Goal: Task Accomplishment & Management: Complete application form

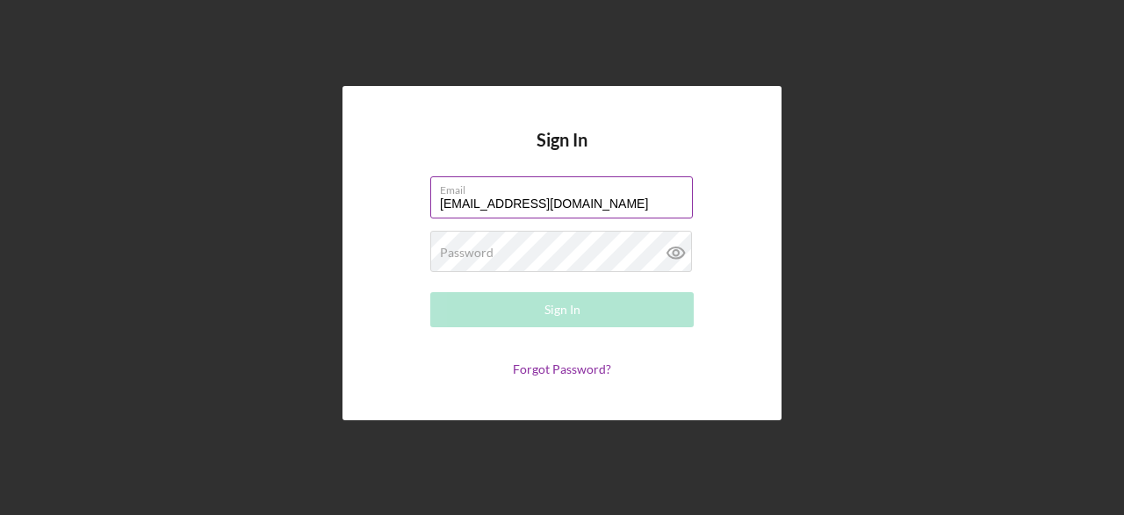
type input "[EMAIL_ADDRESS][DOMAIN_NAME]"
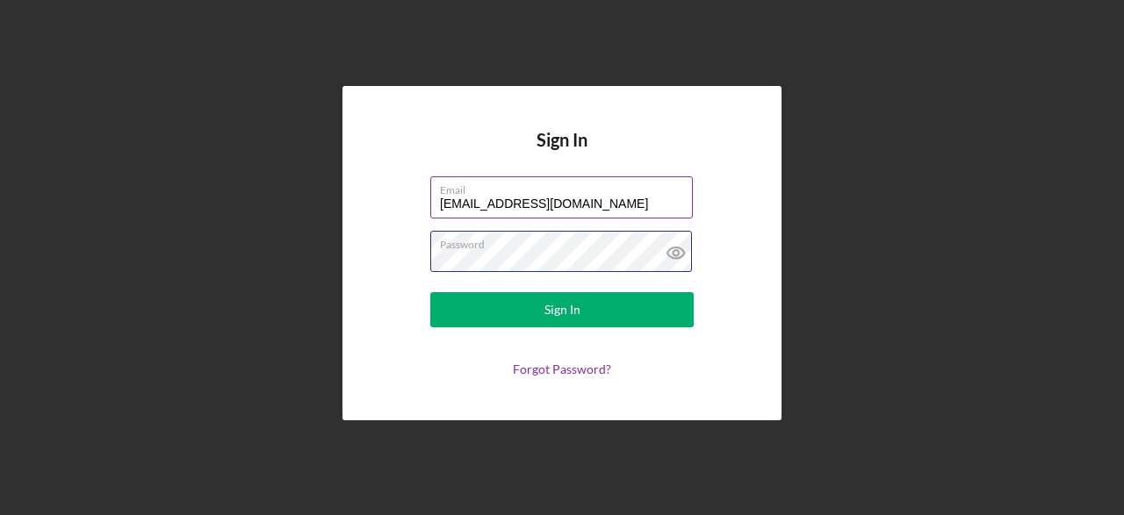
click at [430, 292] on button "Sign In" at bounding box center [561, 309] width 263 height 35
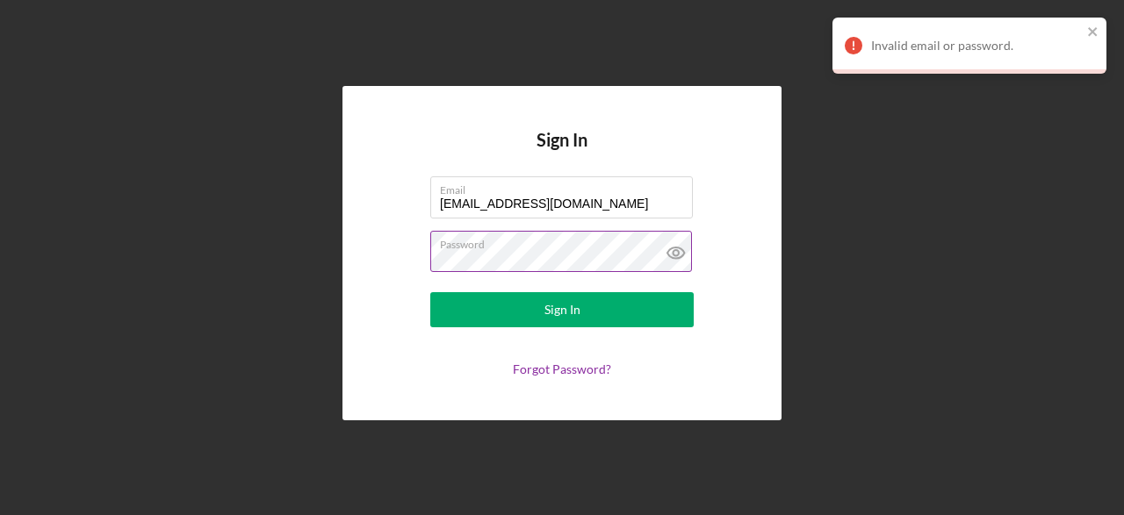
click at [677, 249] on icon at bounding box center [676, 253] width 44 height 44
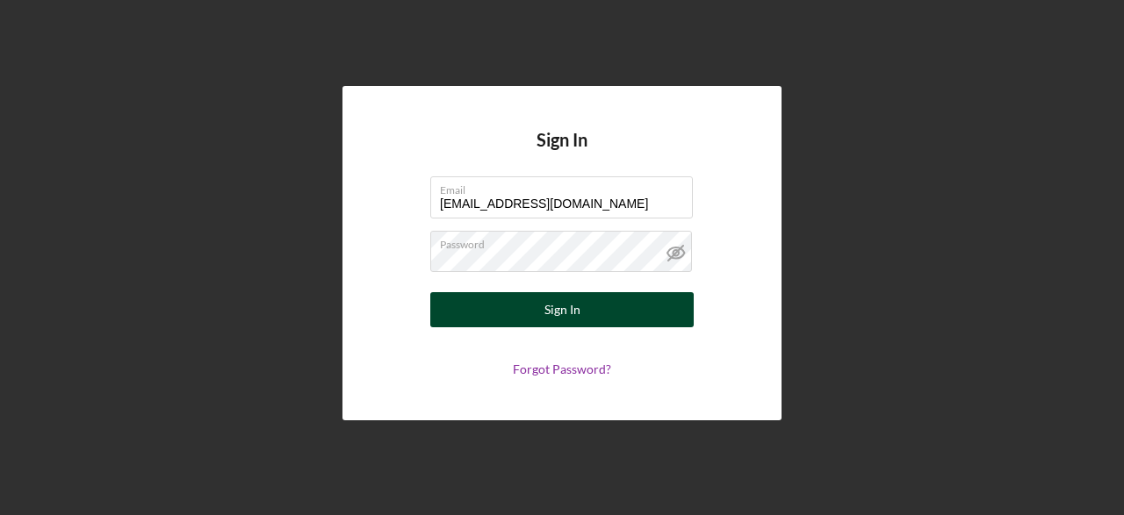
click at [508, 317] on button "Sign In" at bounding box center [561, 309] width 263 height 35
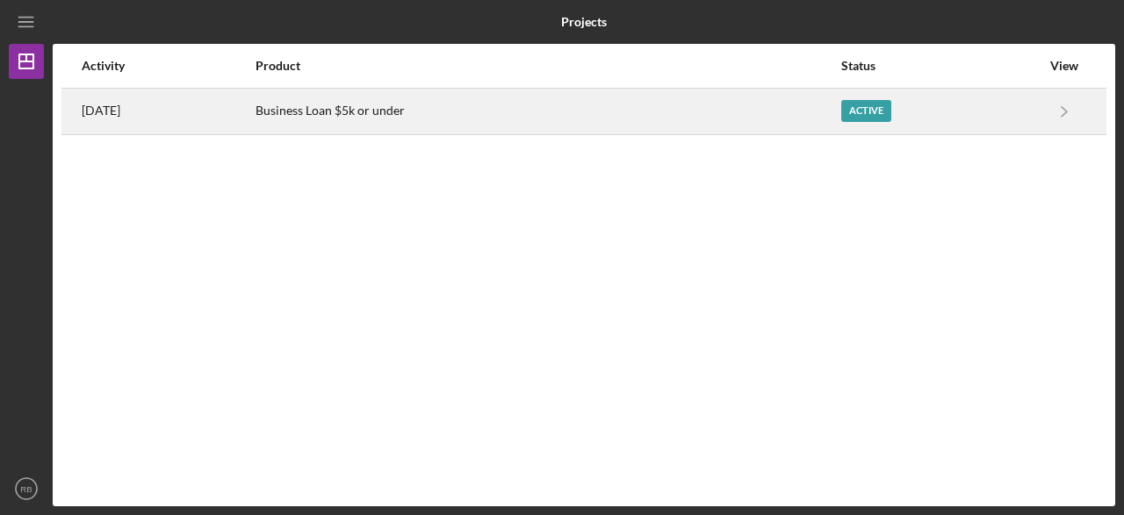
click at [677, 104] on div "Business Loan $5k or under" at bounding box center [548, 112] width 584 height 44
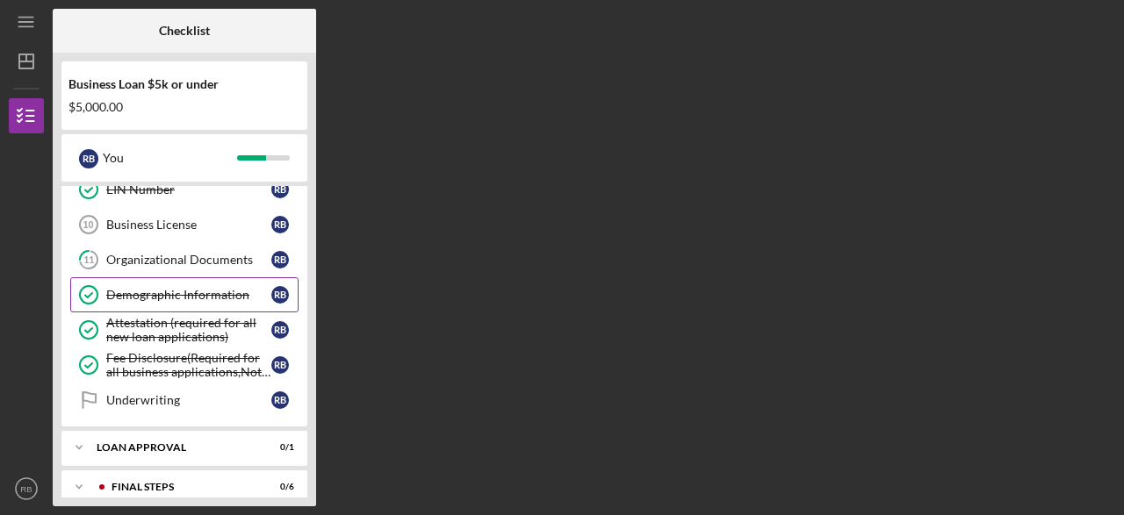
scroll to position [285, 0]
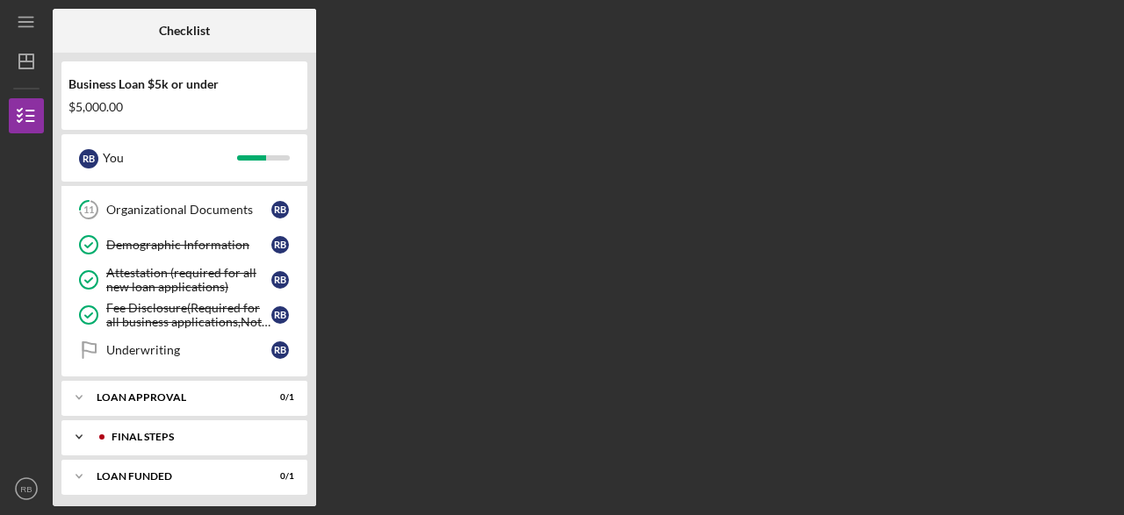
click at [191, 432] on div "Final Steps" at bounding box center [199, 437] width 174 height 11
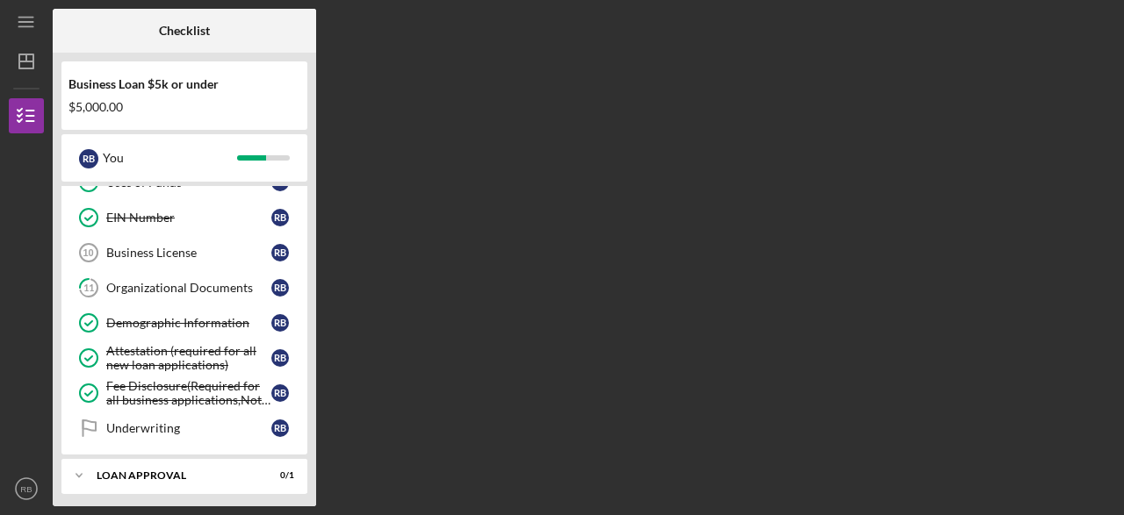
scroll to position [205, 0]
click at [222, 282] on div "Organizational Documents" at bounding box center [188, 289] width 165 height 14
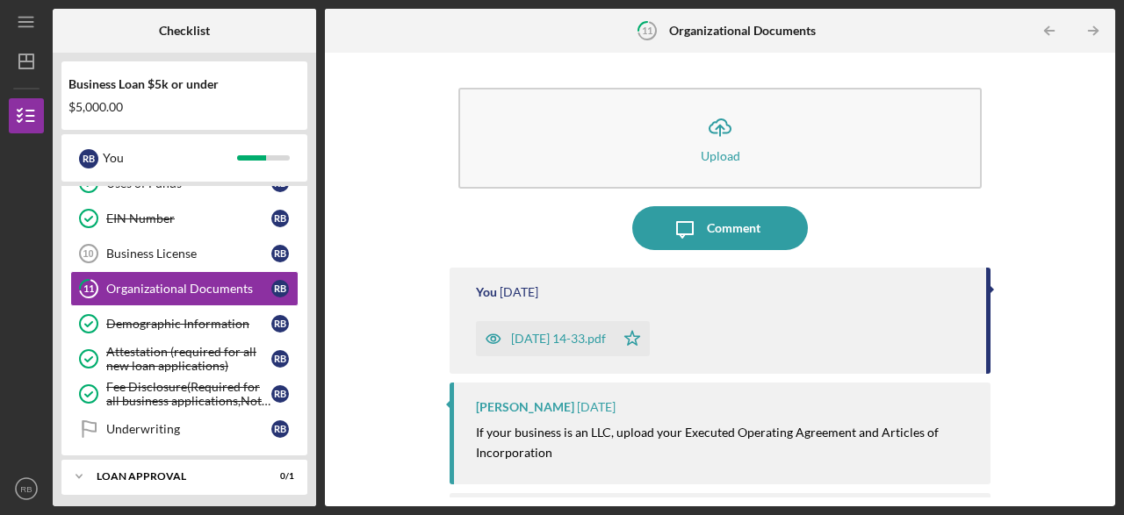
click at [835, 308] on div "You [DATE] [DATE] 14-33.pdf Icon/Star" at bounding box center [720, 321] width 541 height 106
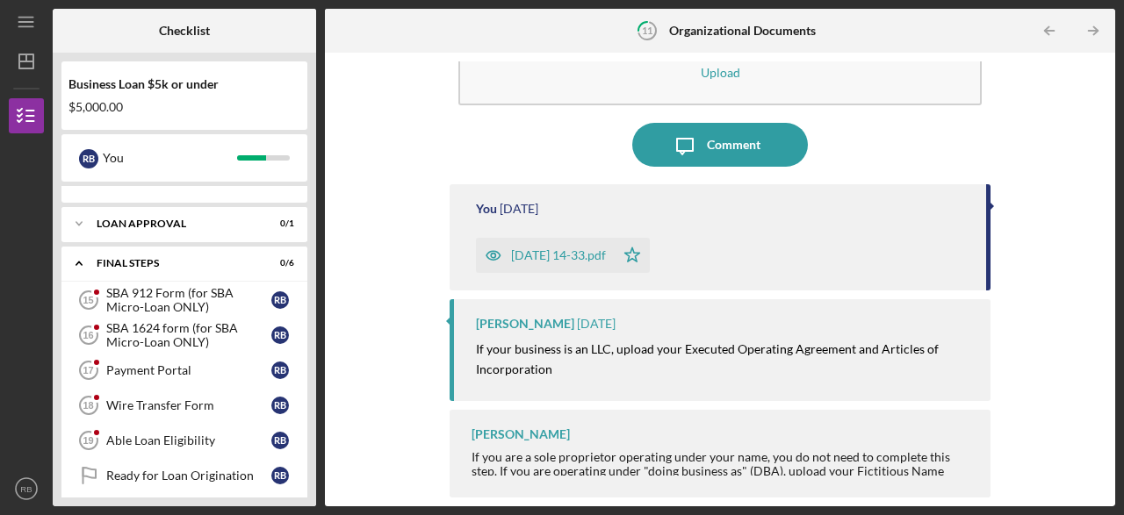
scroll to position [461, 0]
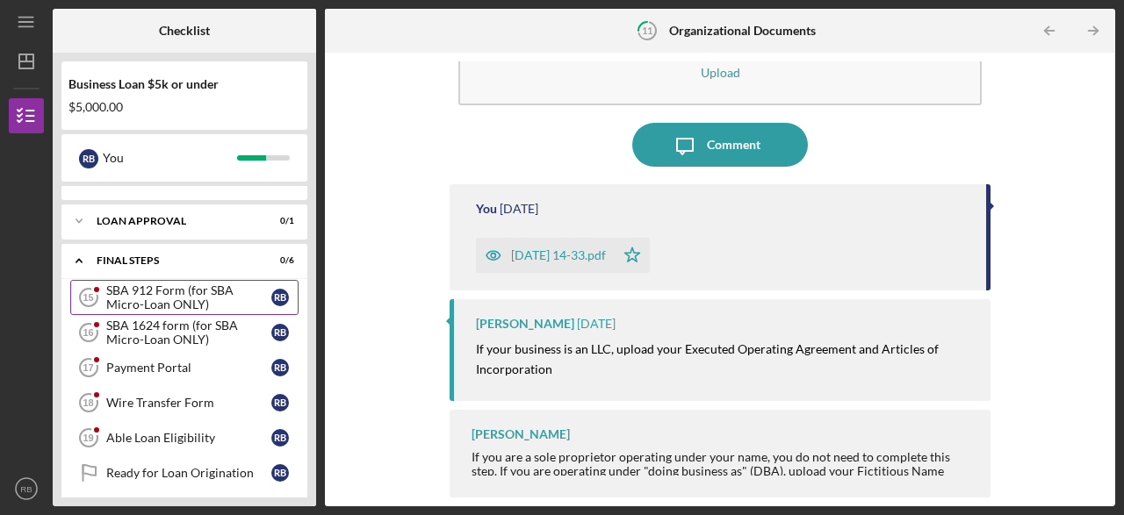
click at [159, 299] on div "SBA 912 Form (for SBA Micro-Loan ONLY)" at bounding box center [188, 298] width 165 height 28
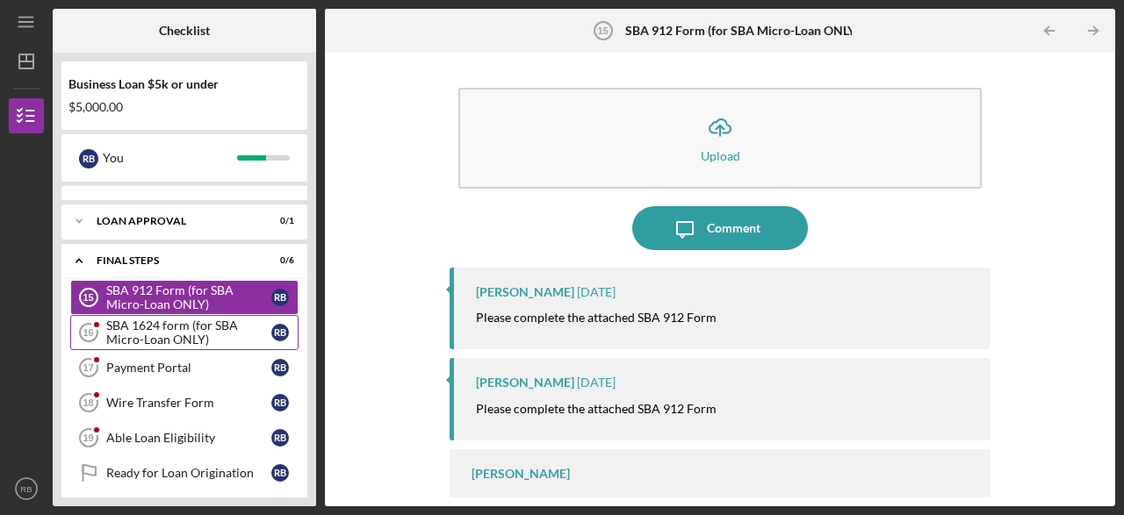
click at [158, 328] on div "SBA 1624 form (for SBA Micro-Loan ONLY)" at bounding box center [188, 333] width 165 height 28
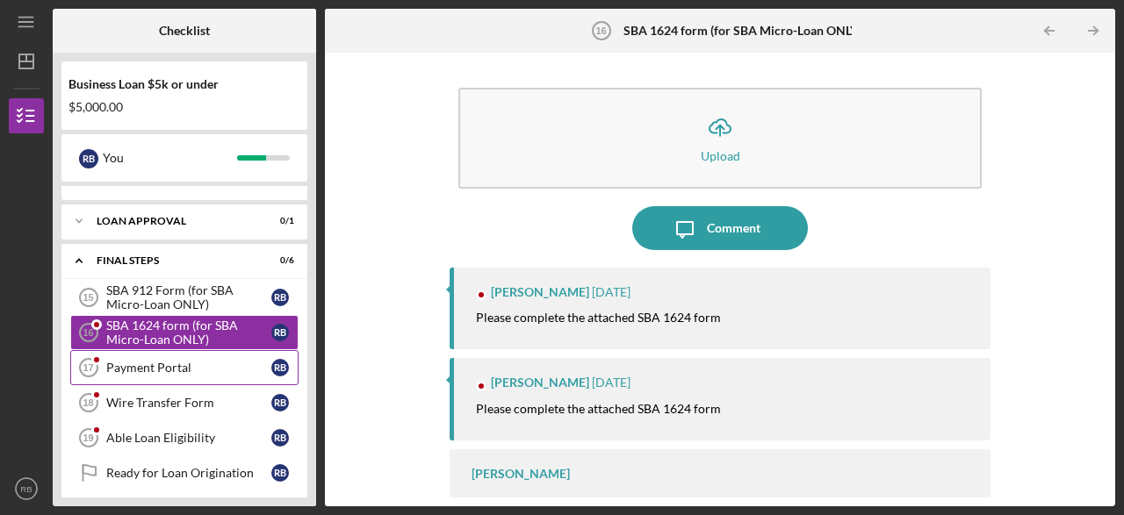
click at [161, 365] on div "Payment Portal" at bounding box center [188, 368] width 165 height 14
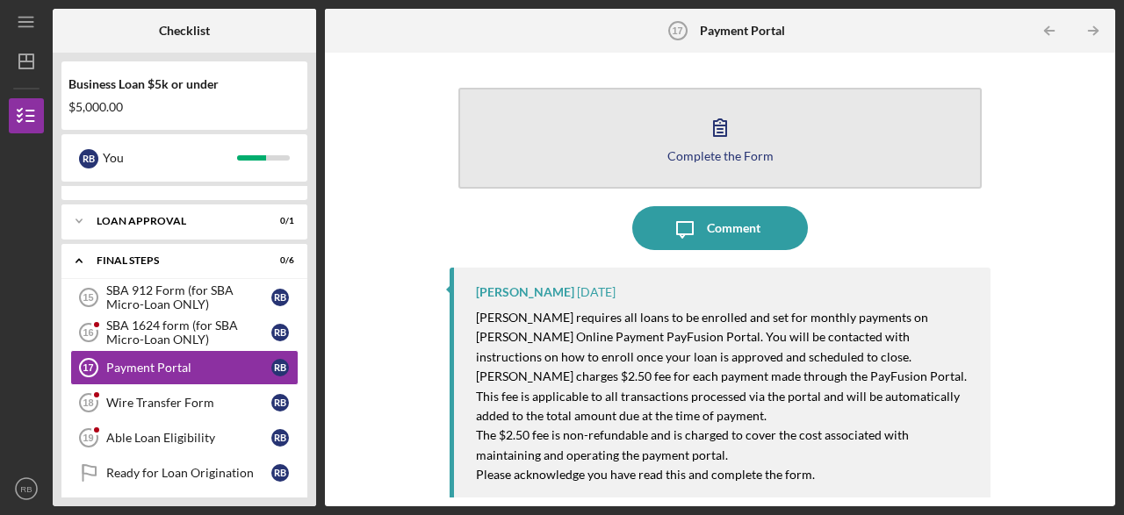
click at [645, 109] on button "Complete the Form Form" at bounding box center [719, 138] width 523 height 101
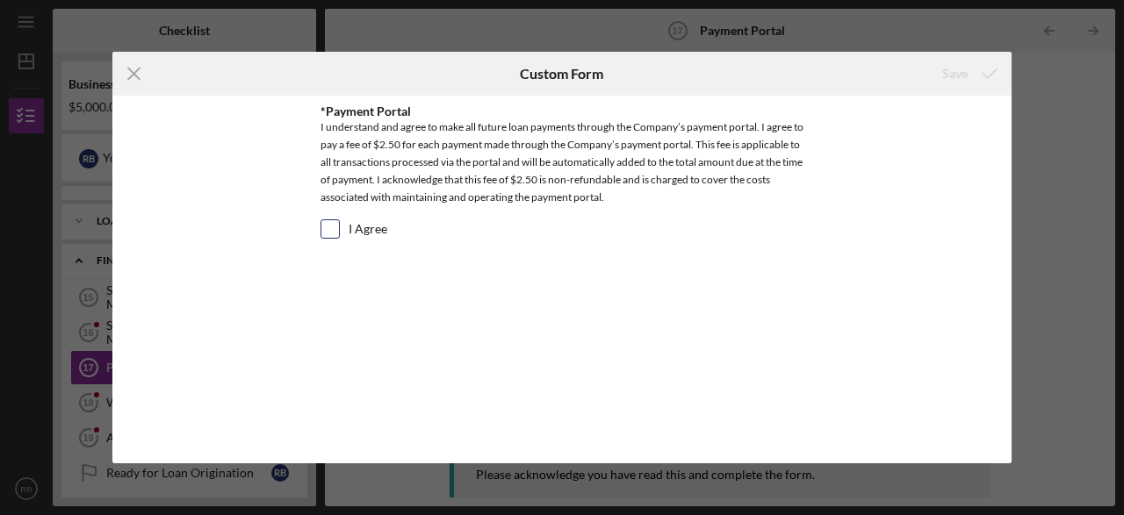
click at [348, 240] on div "I Agree" at bounding box center [562, 234] width 483 height 28
click at [327, 228] on input "I Agree" at bounding box center [330, 229] width 18 height 18
click at [331, 227] on input "I Agree" at bounding box center [330, 229] width 18 height 18
checkbox input "true"
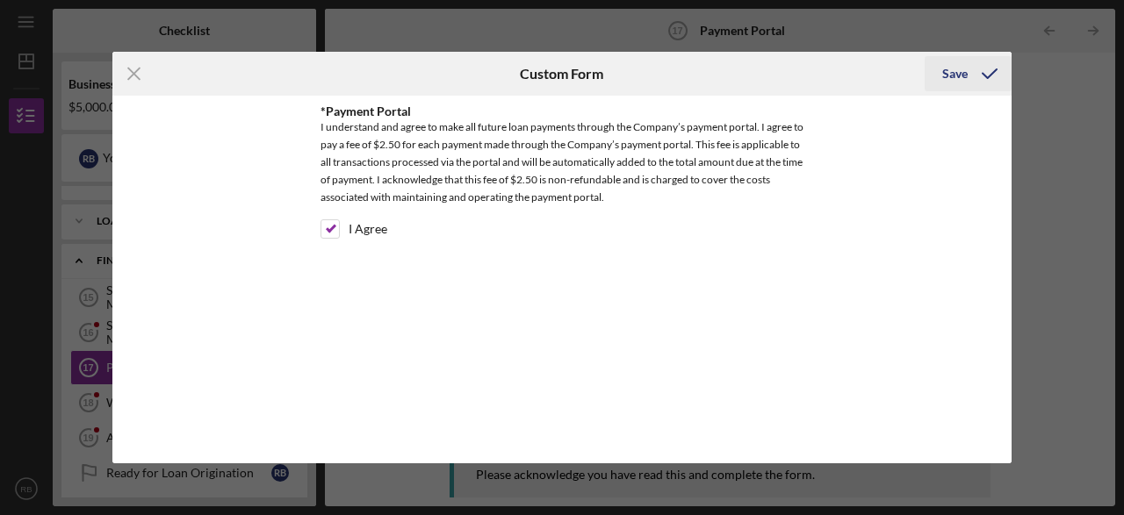
click at [955, 69] on div "Save" at bounding box center [954, 73] width 25 height 35
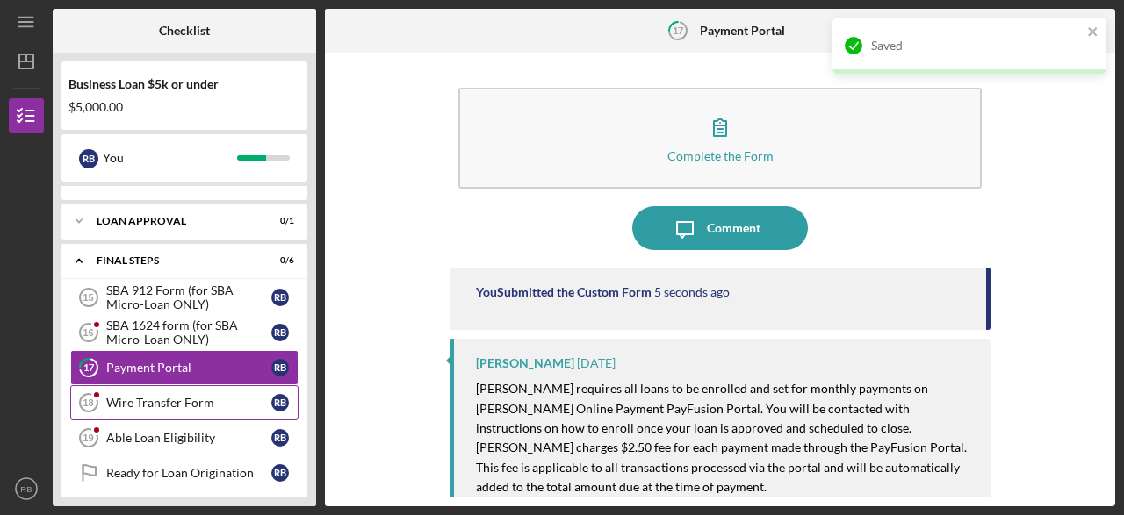
click at [267, 396] on div "Wire Transfer Form" at bounding box center [188, 403] width 165 height 14
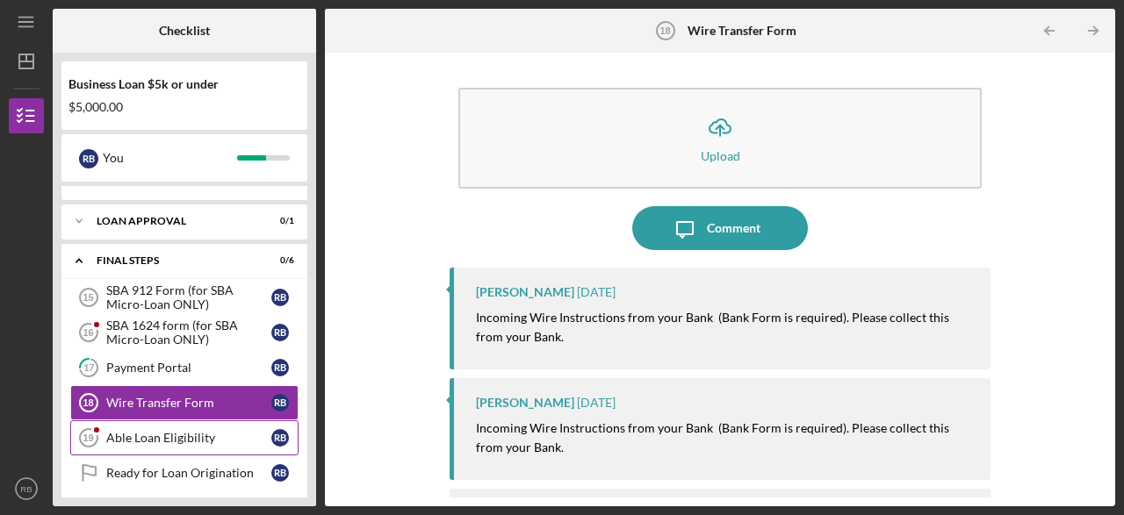
click at [211, 431] on div "Able Loan Eligibility" at bounding box center [188, 438] width 165 height 14
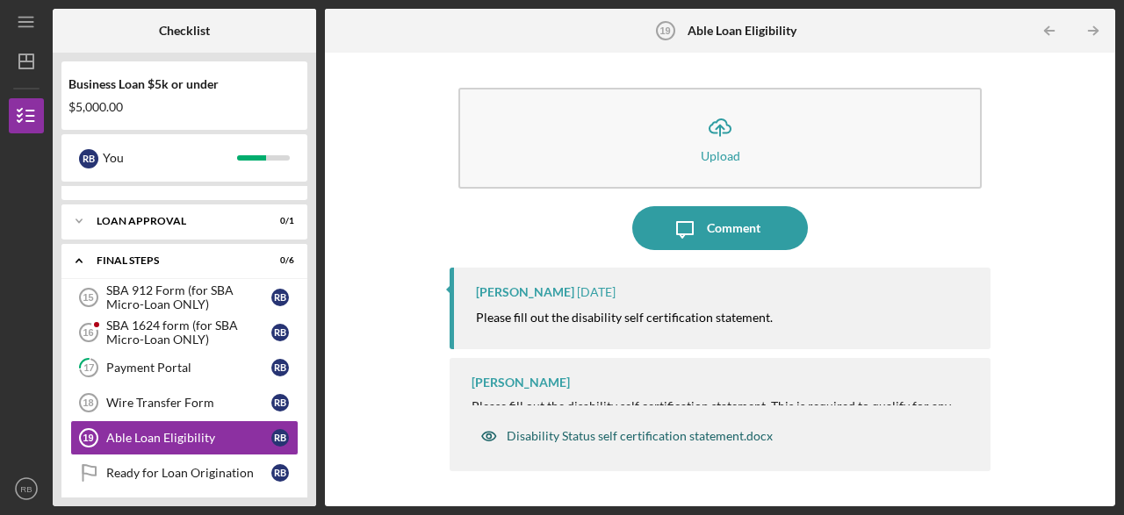
click at [661, 440] on div "Disability Status self certification statement.docx" at bounding box center [640, 436] width 266 height 14
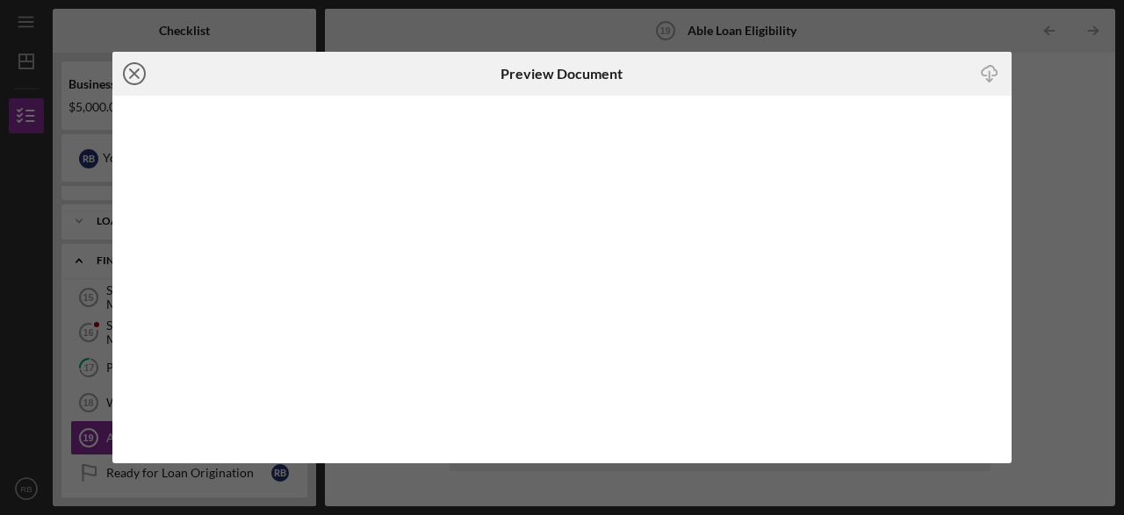
click at [130, 76] on icon "Icon/Close" at bounding box center [134, 74] width 44 height 44
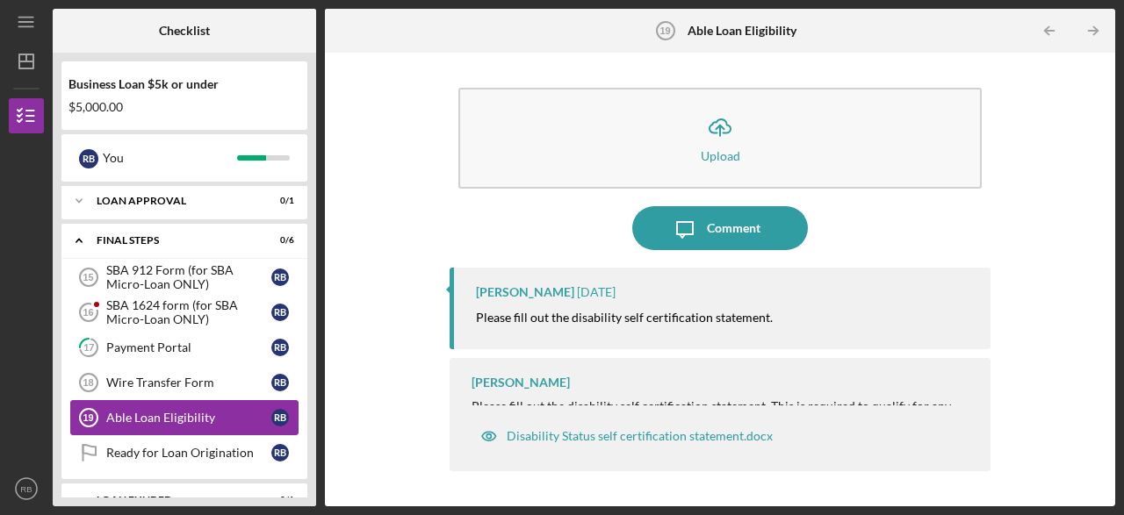
scroll to position [501, 0]
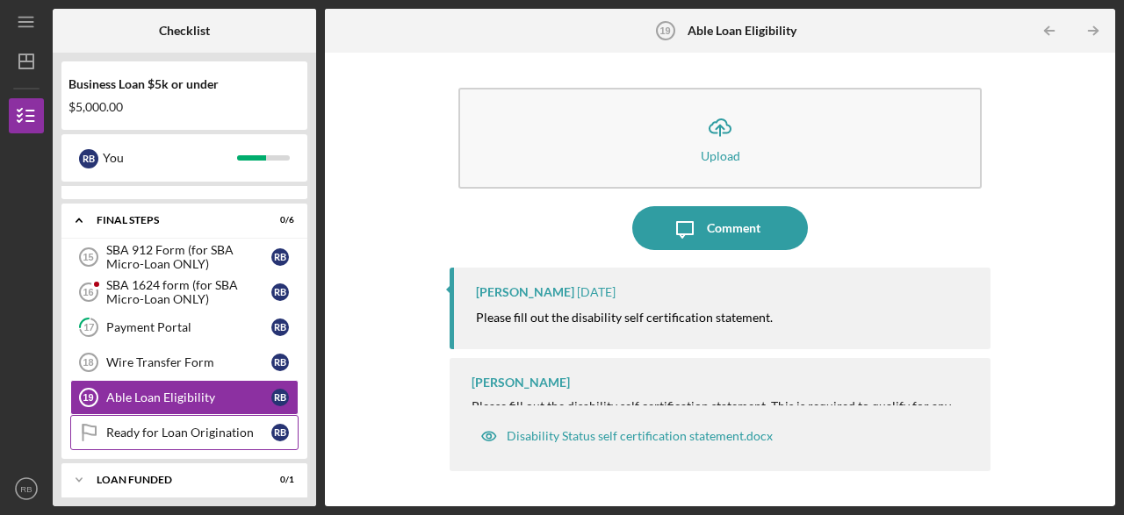
click at [166, 426] on div "Ready for Loan Origination" at bounding box center [188, 433] width 165 height 14
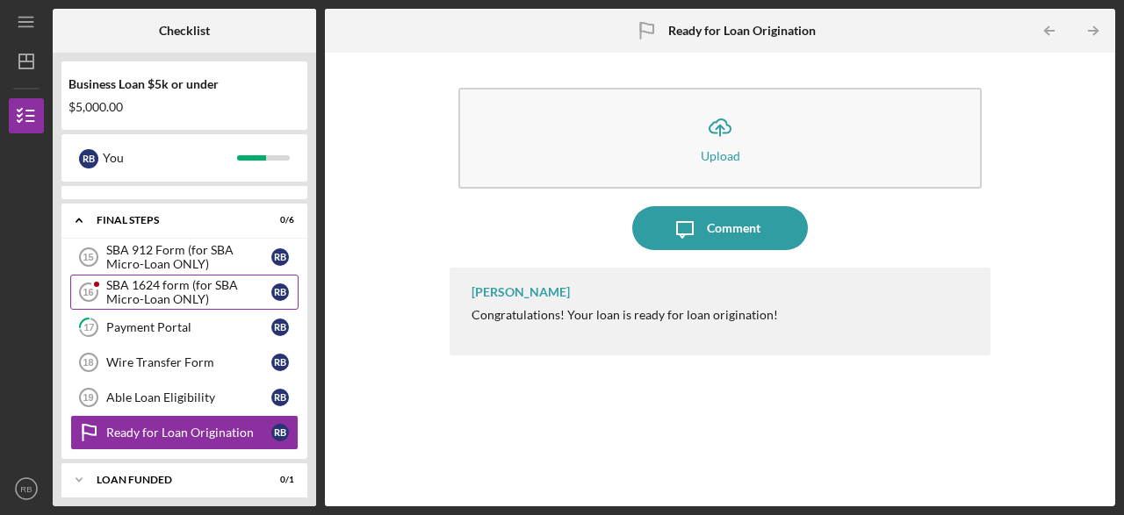
click at [169, 287] on div "SBA 1624 form (for SBA Micro-Loan ONLY)" at bounding box center [188, 292] width 165 height 28
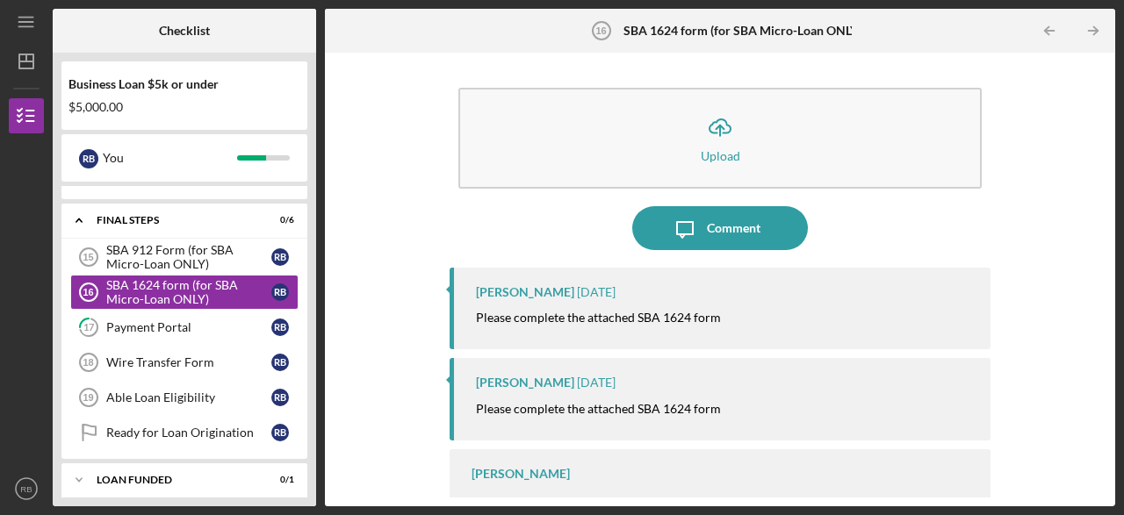
scroll to position [40, 0]
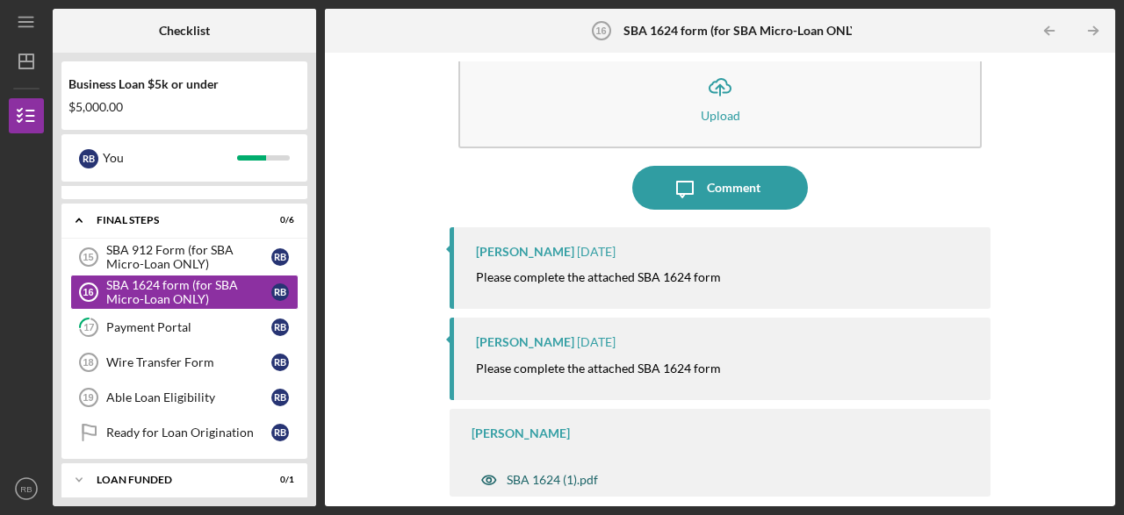
click at [533, 487] on div "SBA 1624 (1).pdf" at bounding box center [539, 480] width 135 height 35
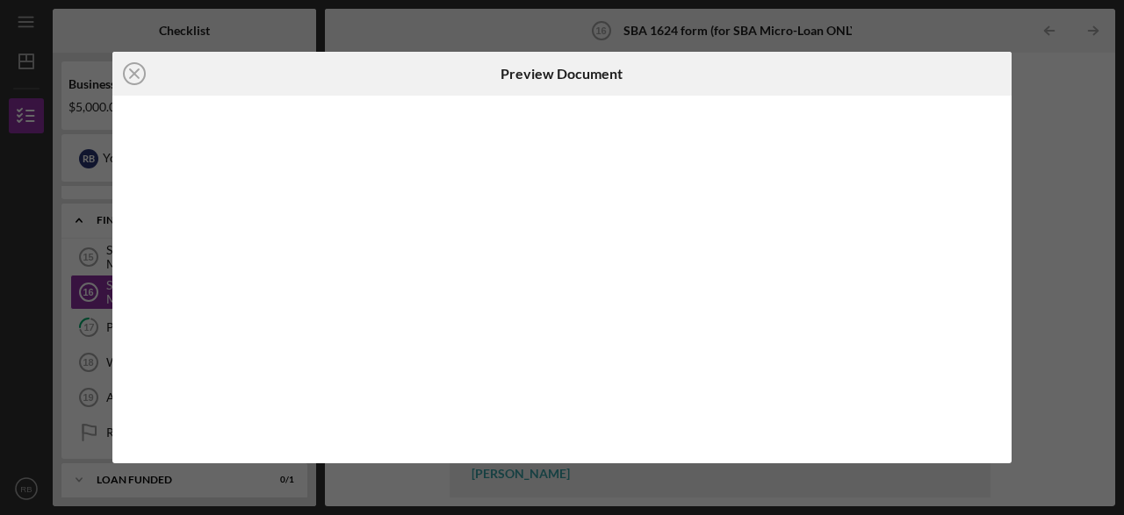
scroll to position [40, 0]
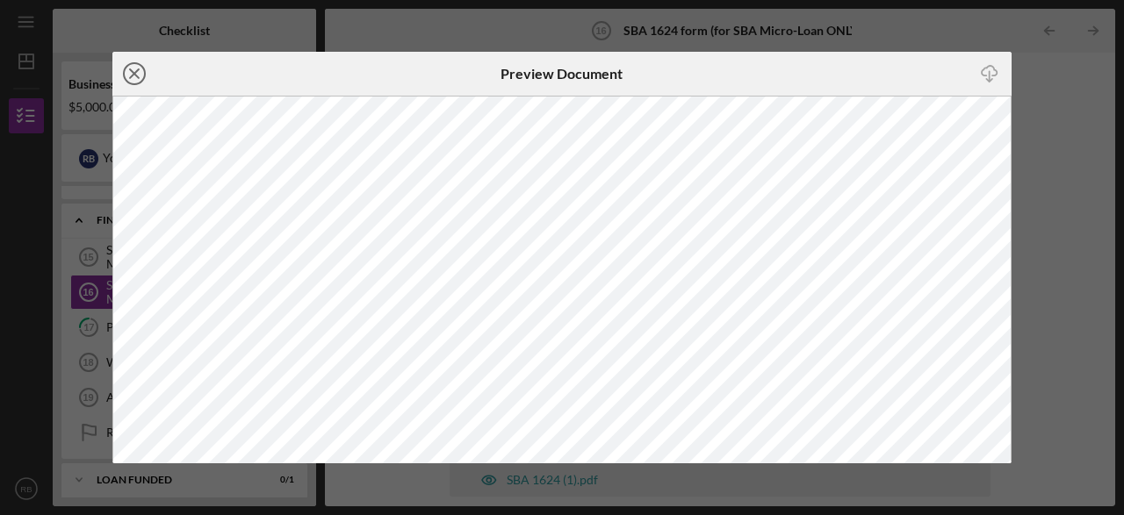
click at [133, 68] on icon "Icon/Close" at bounding box center [134, 74] width 44 height 44
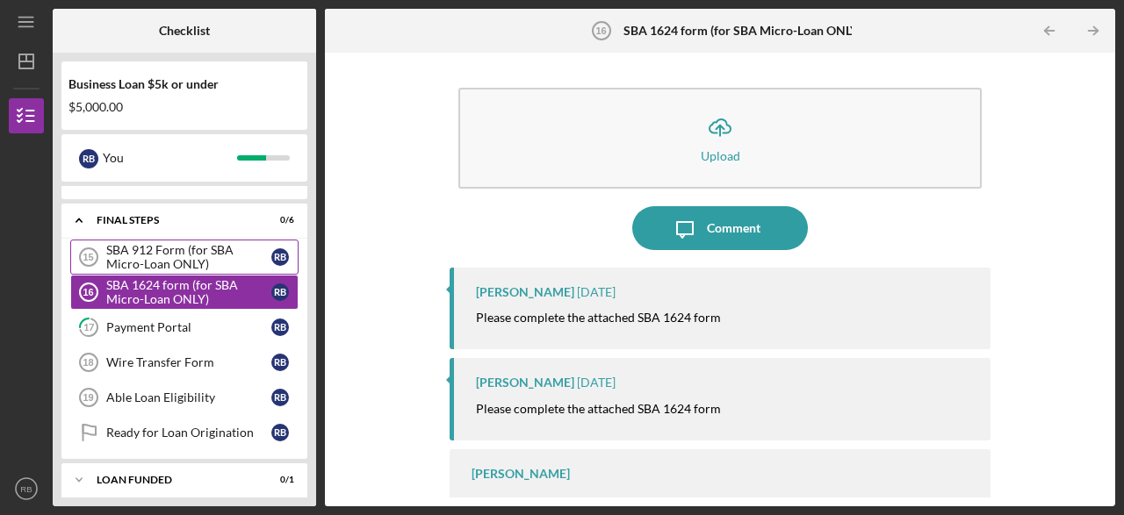
click at [152, 259] on div "SBA 912 Form (for SBA Micro-Loan ONLY)" at bounding box center [188, 257] width 165 height 28
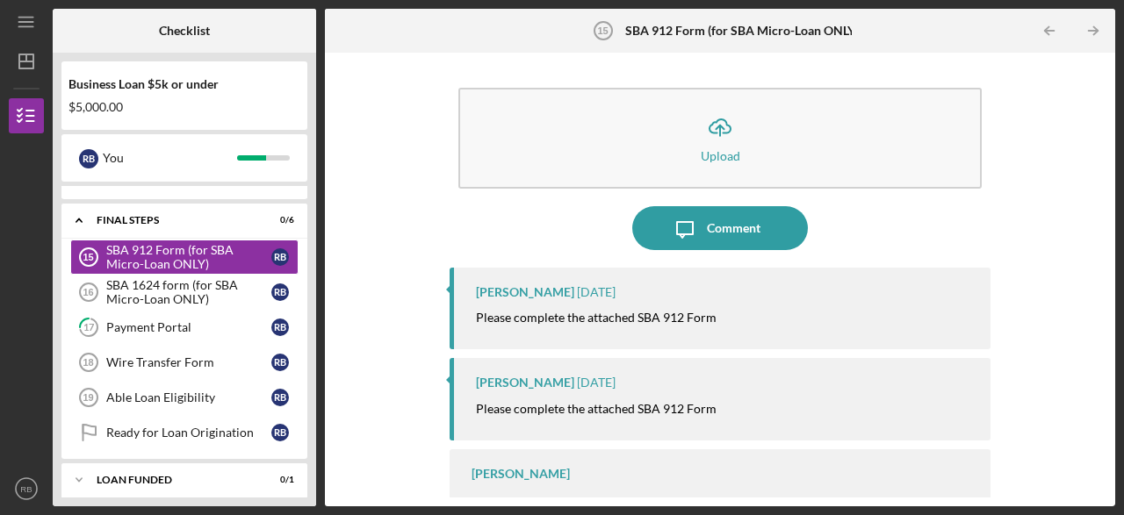
scroll to position [40, 0]
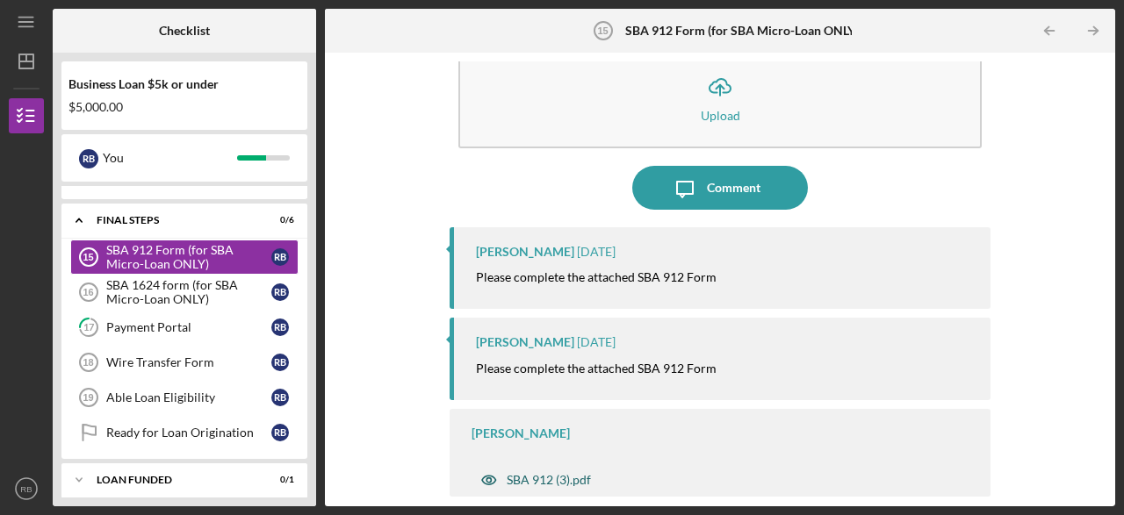
click at [535, 481] on div "SBA 912 (3).pdf" at bounding box center [549, 480] width 84 height 14
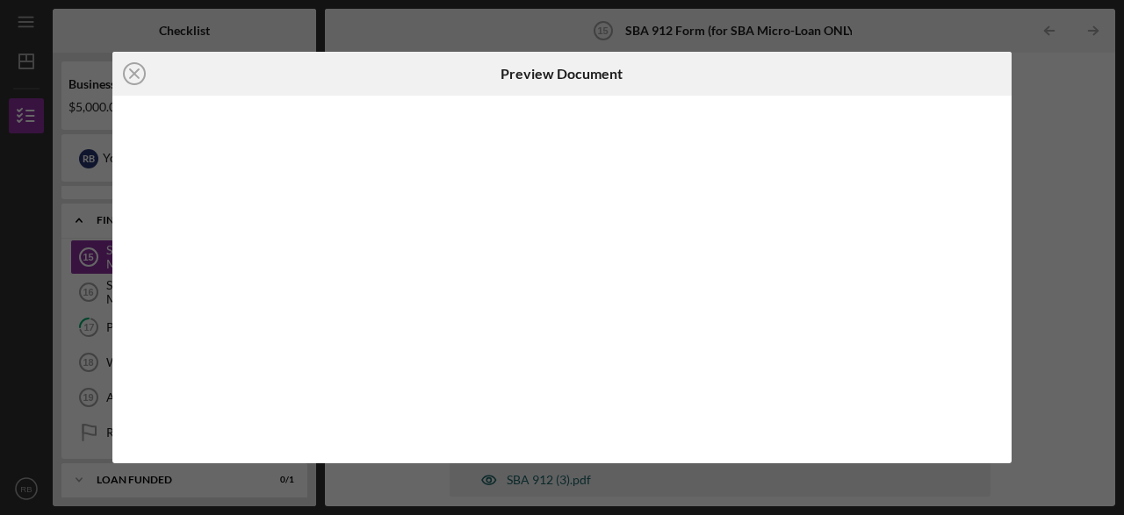
scroll to position [40, 0]
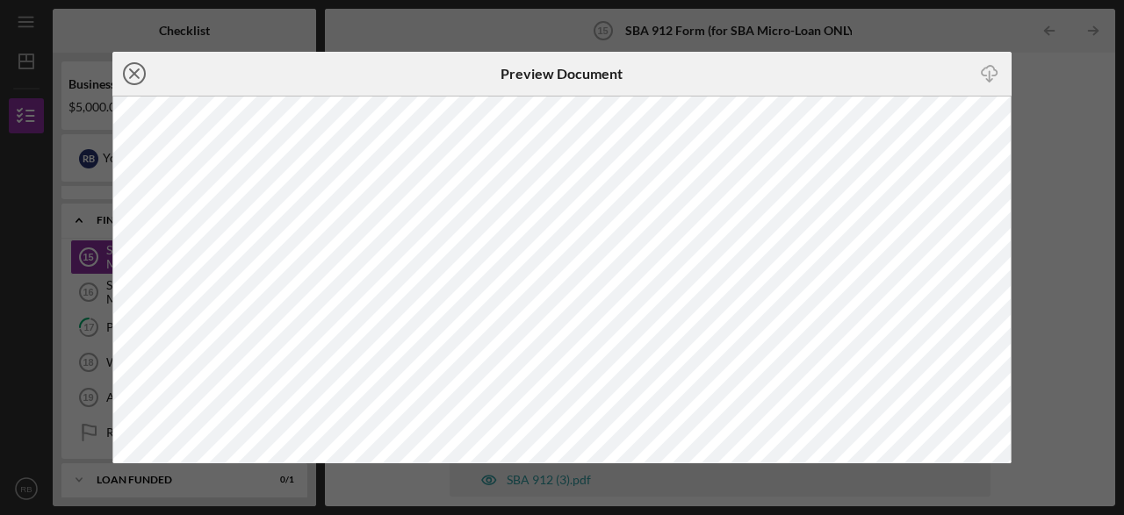
click at [136, 77] on icon "Icon/Close" at bounding box center [134, 74] width 44 height 44
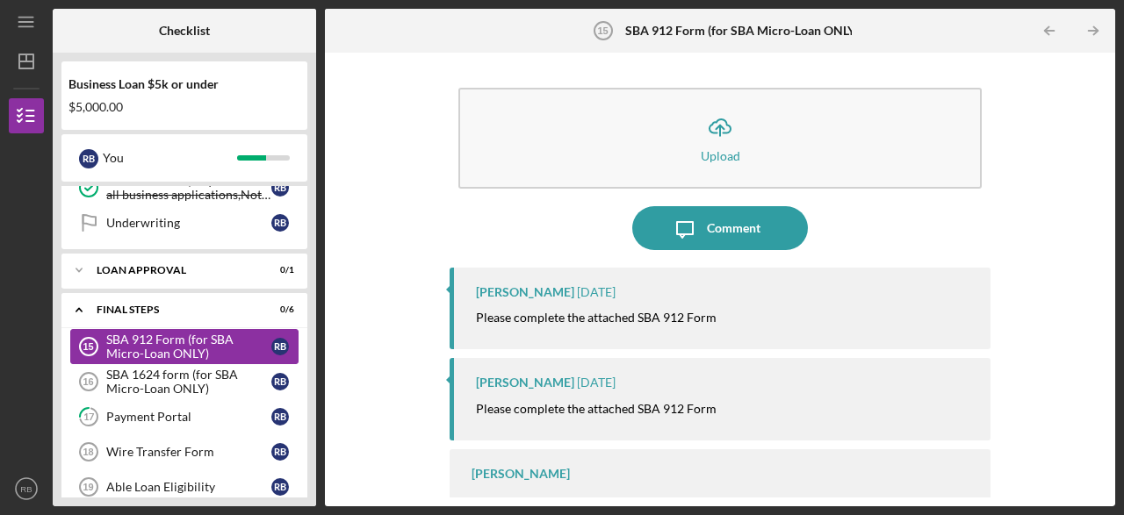
scroll to position [364, 0]
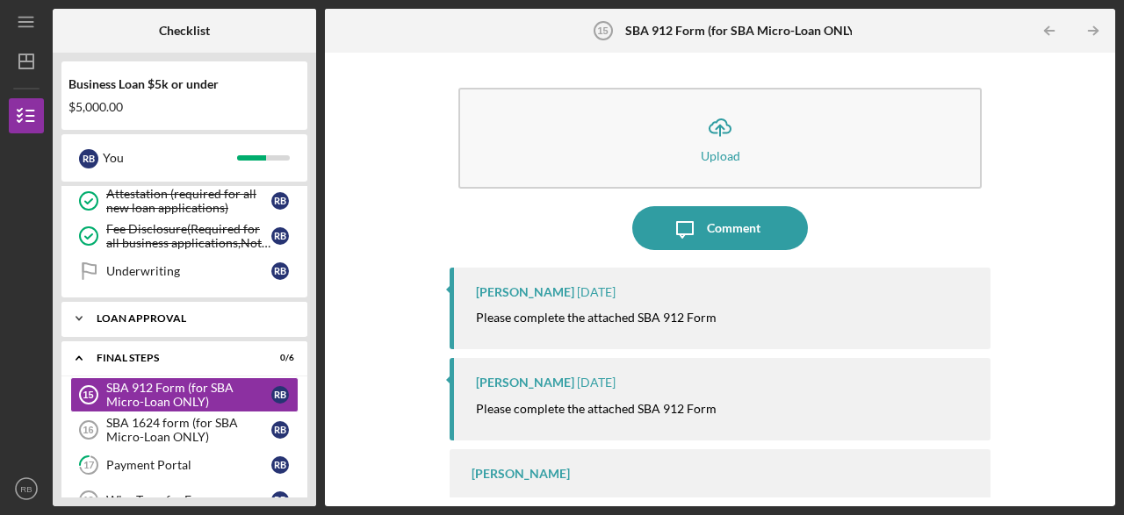
click at [192, 314] on div "Loan Approval" at bounding box center [191, 318] width 189 height 11
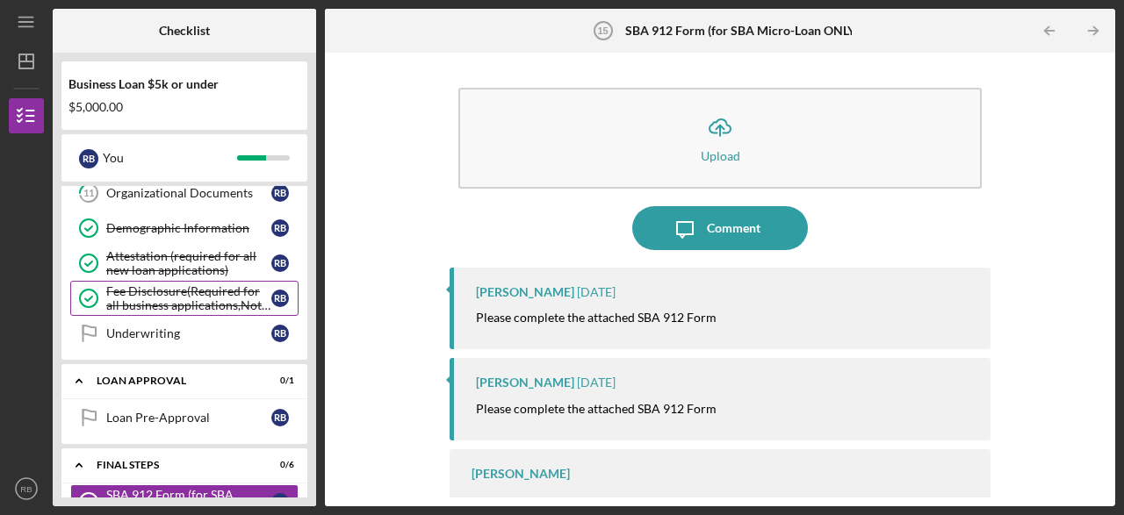
scroll to position [298, 0]
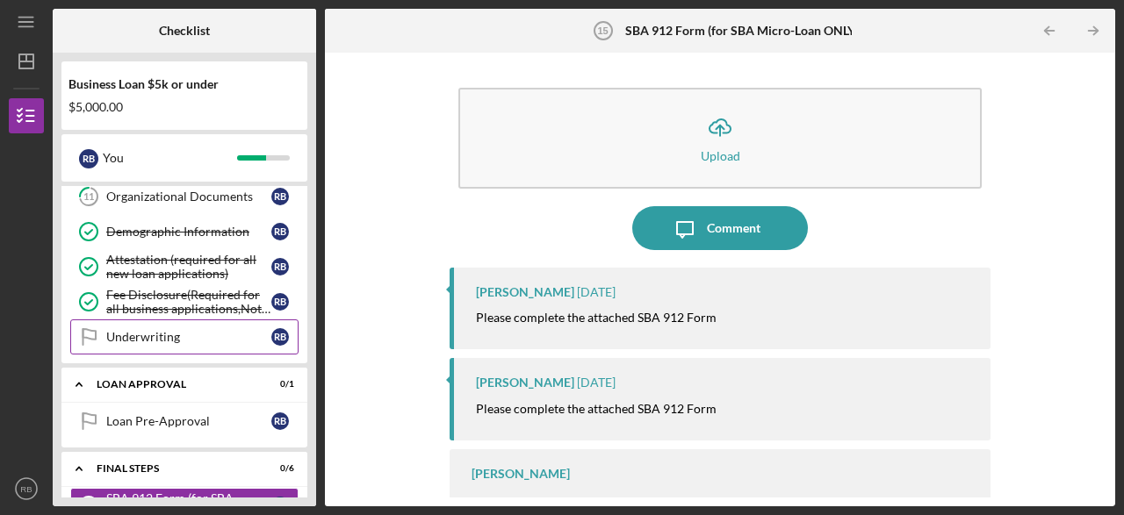
click at [180, 331] on div "Underwriting" at bounding box center [188, 337] width 165 height 14
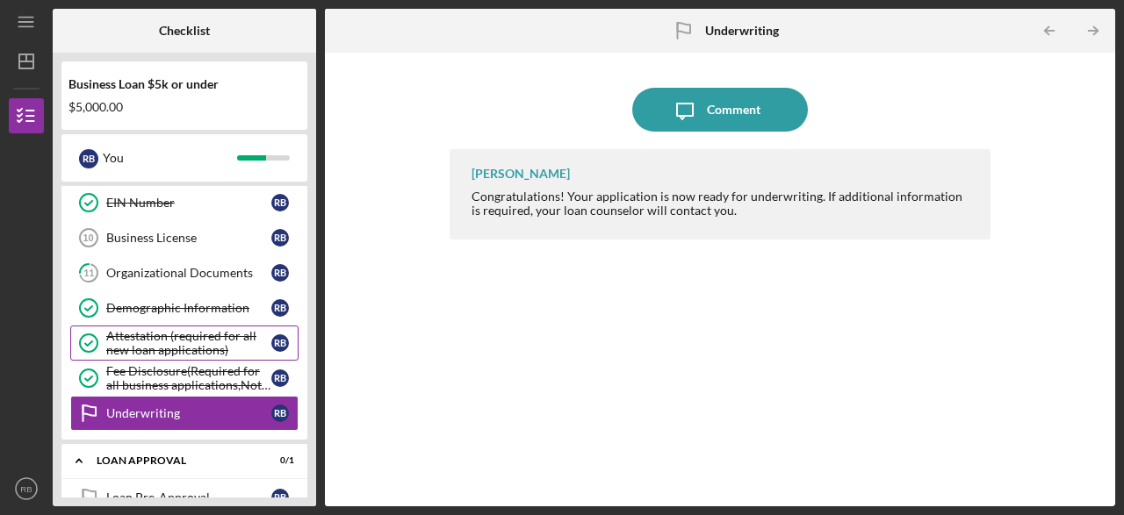
scroll to position [213, 0]
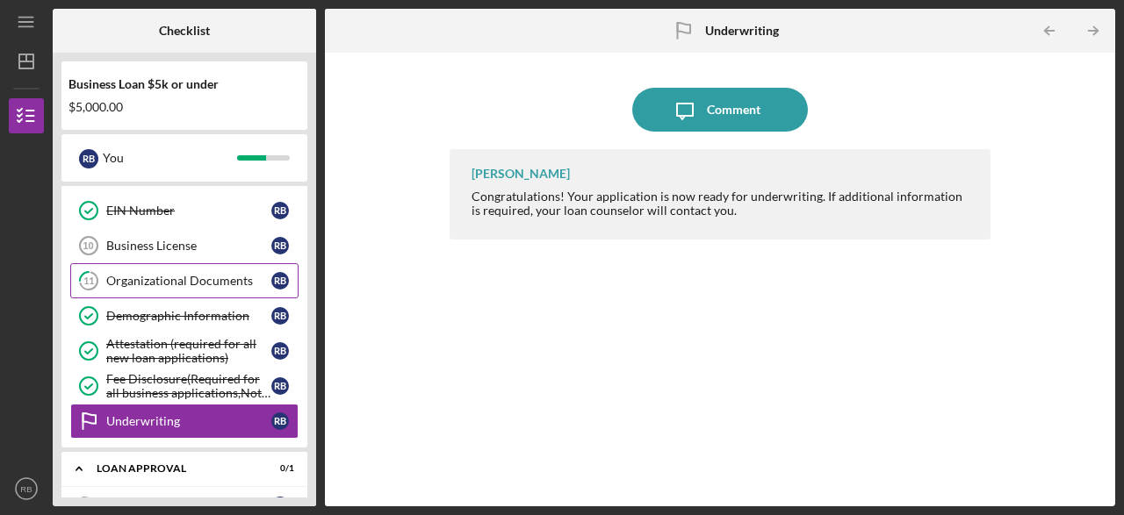
click at [208, 269] on link "11 Organizational Documents R B" at bounding box center [184, 280] width 228 height 35
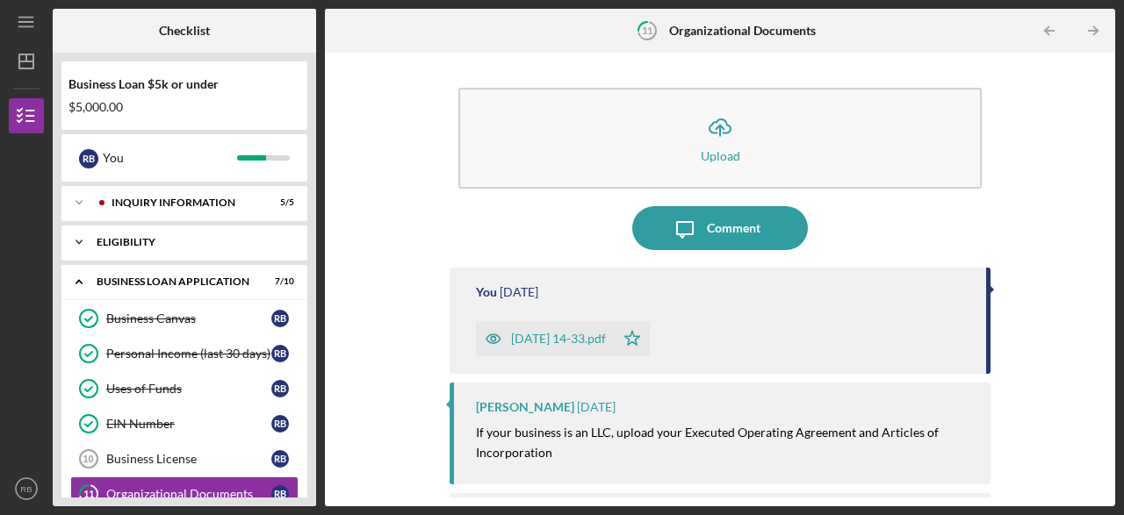
click at [253, 237] on div "Icon/Expander Eligibility 1 / 1" at bounding box center [184, 242] width 246 height 35
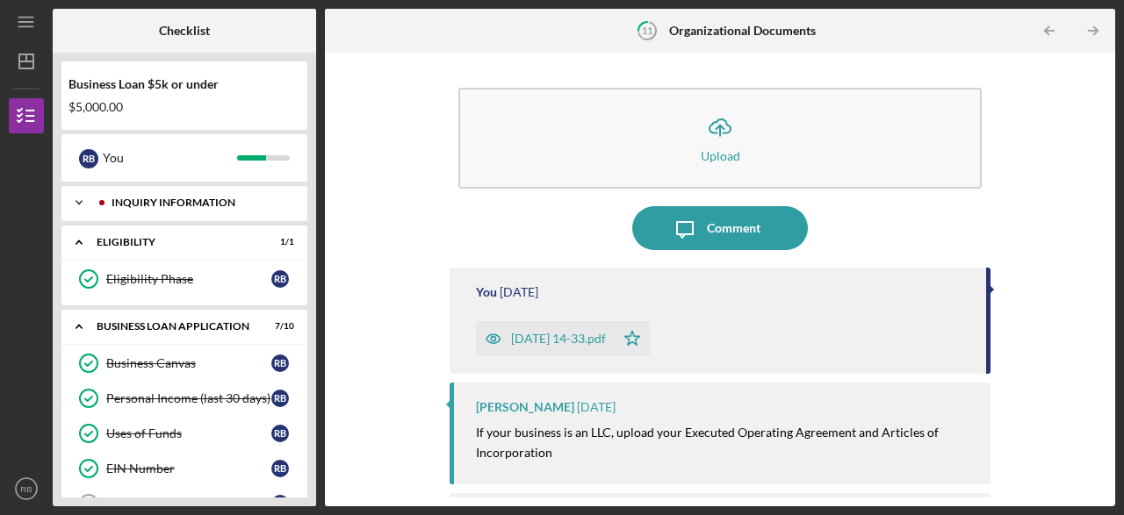
click at [256, 194] on div "Icon/Expander INQUIRY INFORMATION 5 / 5" at bounding box center [184, 202] width 246 height 35
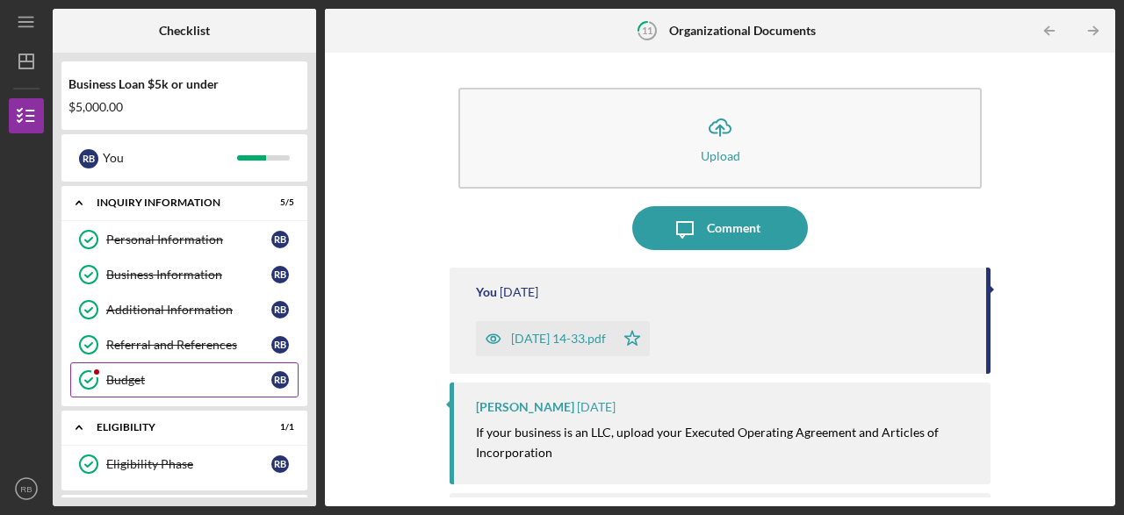
click at [261, 377] on div "Budget" at bounding box center [188, 380] width 165 height 14
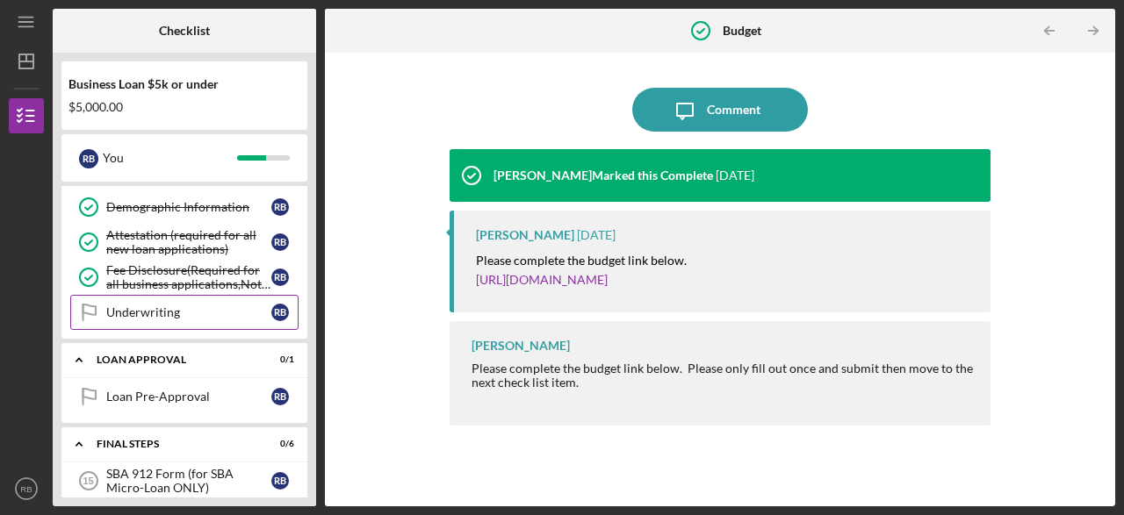
scroll to position [551, 0]
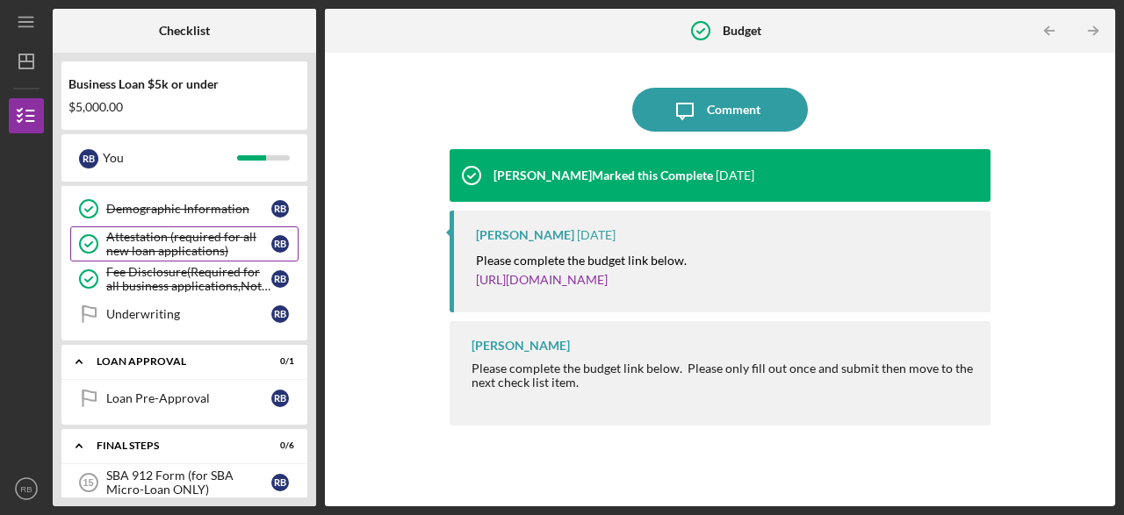
click at [237, 239] on div "Attestation (required for all new loan applications)" at bounding box center [188, 244] width 165 height 28
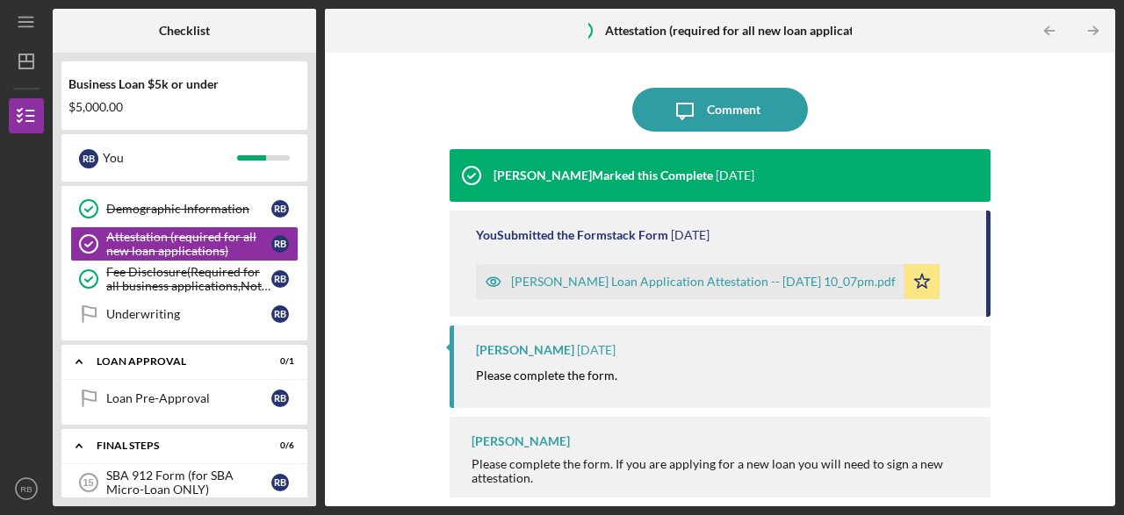
scroll to position [6, 0]
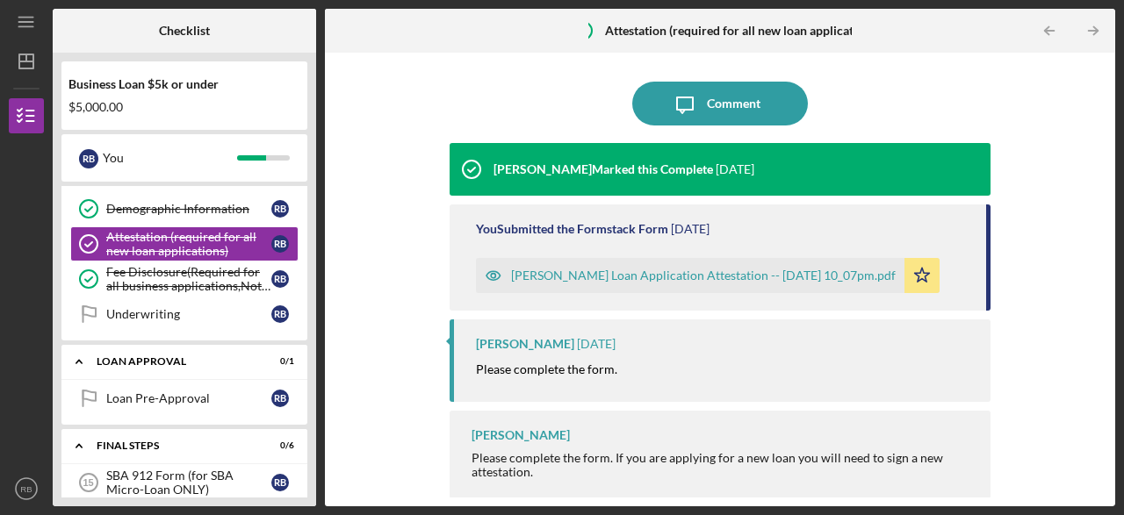
click at [969, 126] on div "Icon/Message Comment [PERSON_NAME] Marked this Complete [DATE] You Submitted th…" at bounding box center [720, 273] width 541 height 436
click at [238, 269] on div "Fee Disclosure(Required for all business applications,Not needed for Contractor…" at bounding box center [188, 279] width 165 height 28
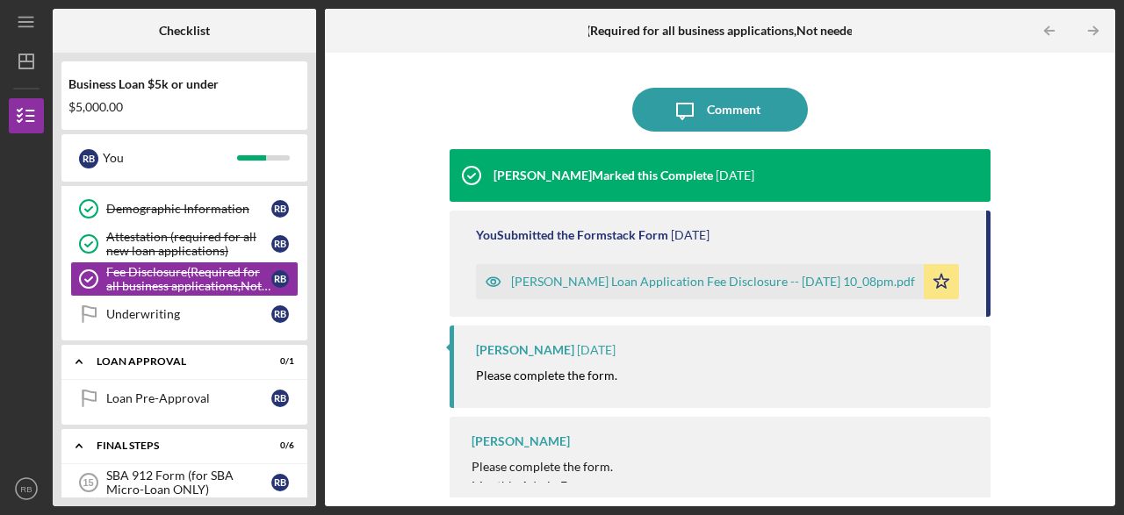
scroll to position [6, 0]
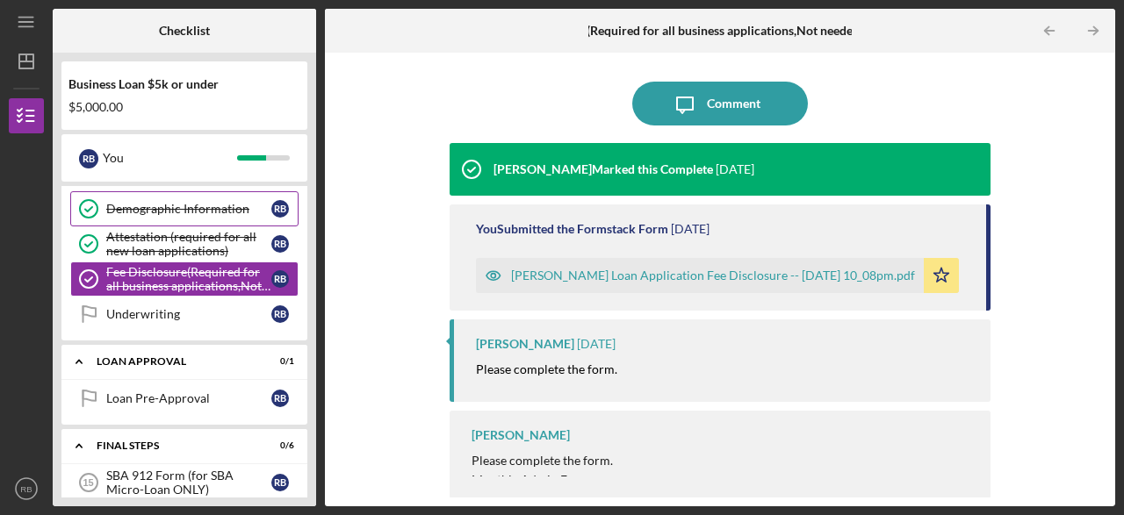
click at [213, 193] on link "Demographic Information Demographic Information R B" at bounding box center [184, 208] width 228 height 35
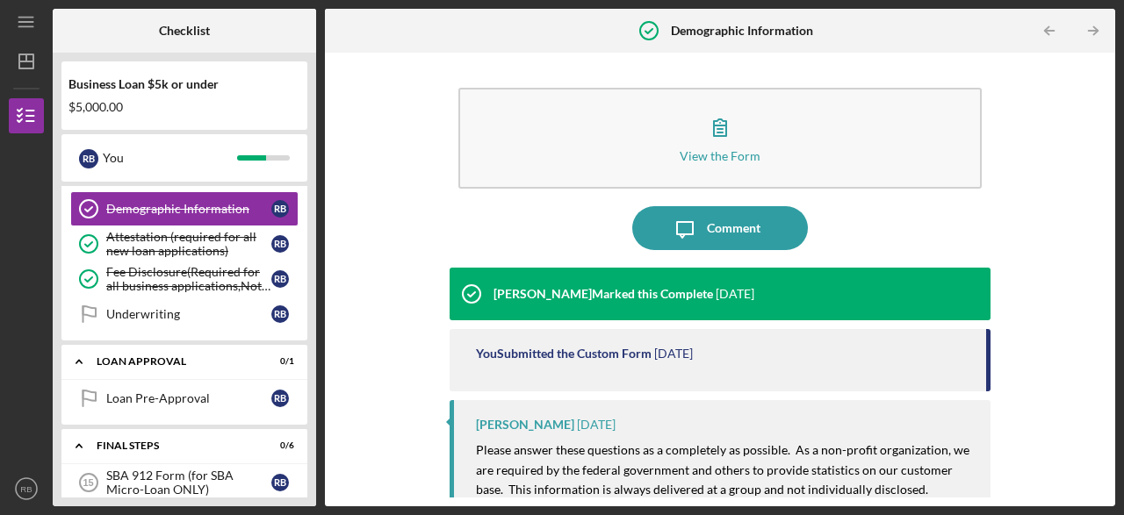
scroll to position [120, 0]
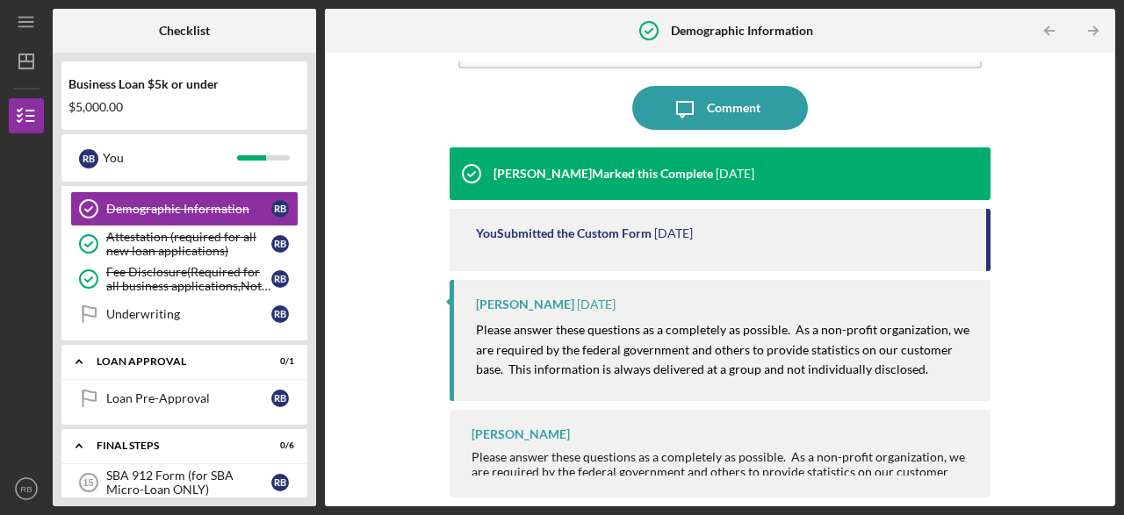
click at [521, 450] on div "[PERSON_NAME] Please answer these questions as a completely as possible. As a n…" at bounding box center [720, 454] width 541 height 88
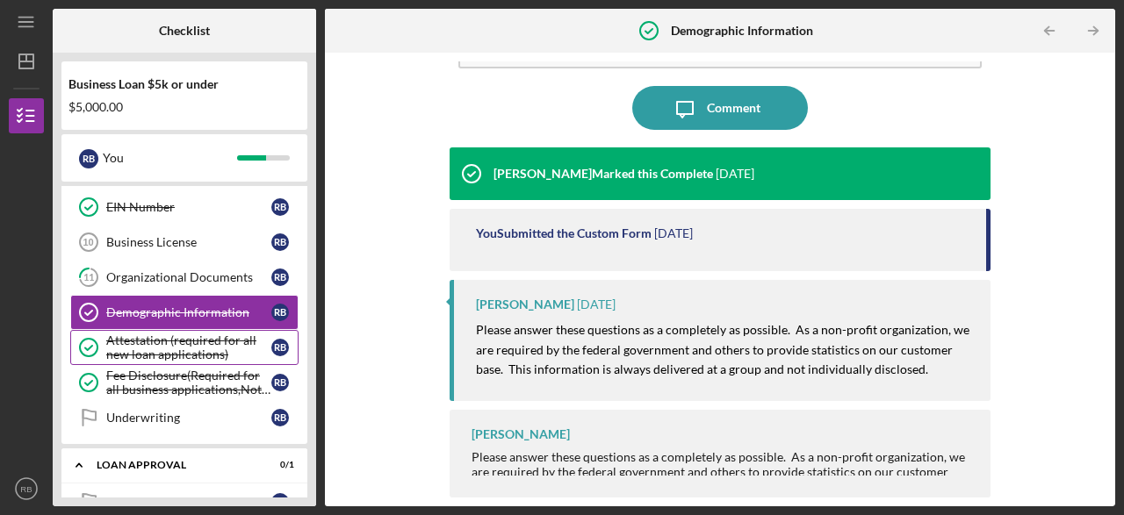
scroll to position [444, 0]
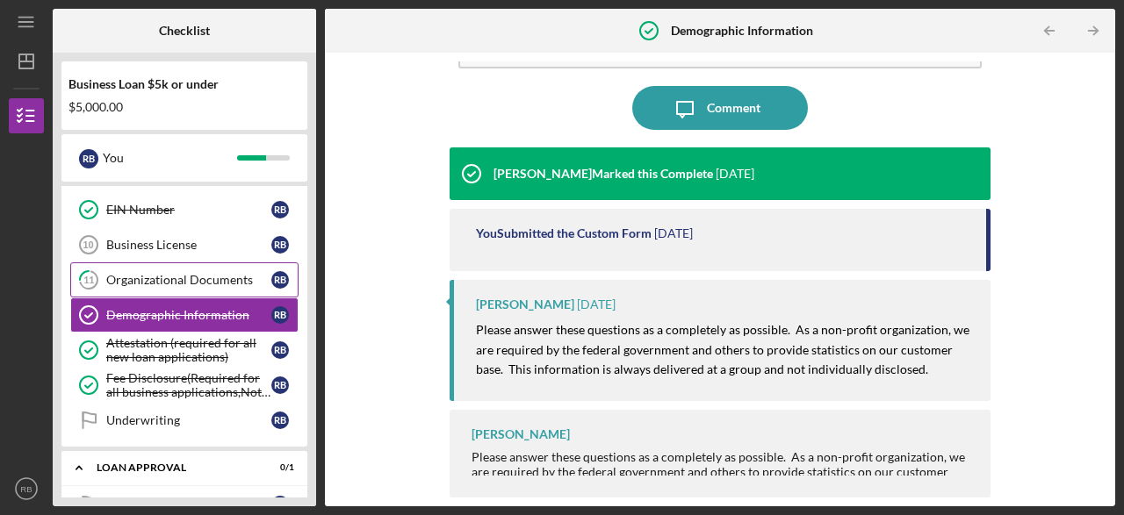
click at [213, 273] on div "Organizational Documents" at bounding box center [188, 280] width 165 height 14
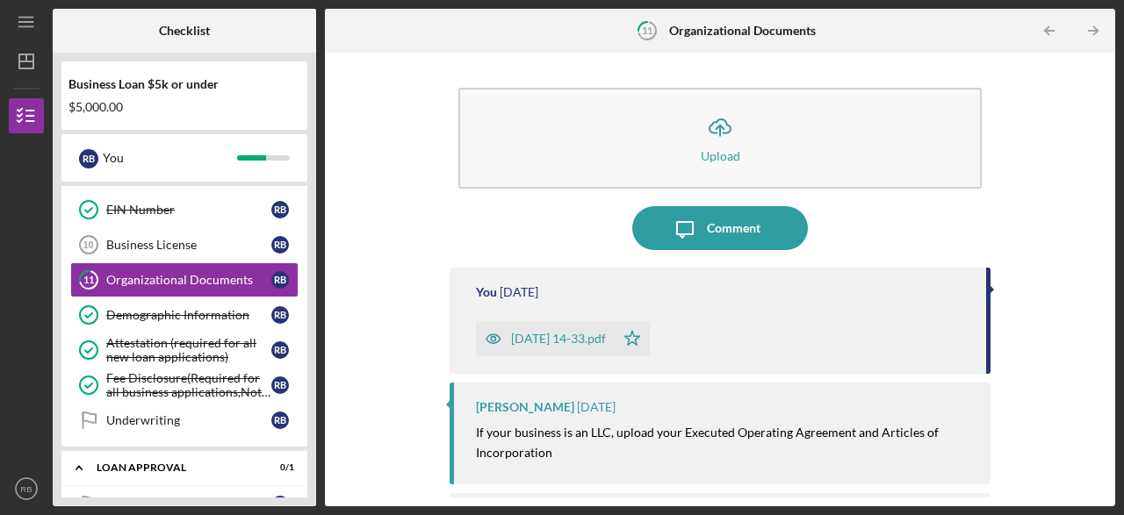
scroll to position [83, 0]
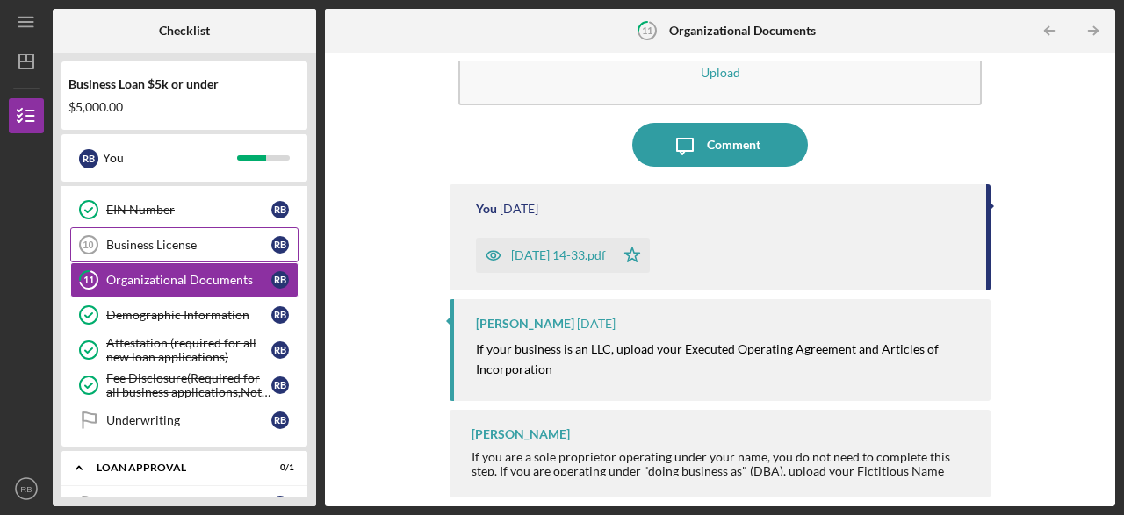
click at [180, 238] on div "Business License" at bounding box center [188, 245] width 165 height 14
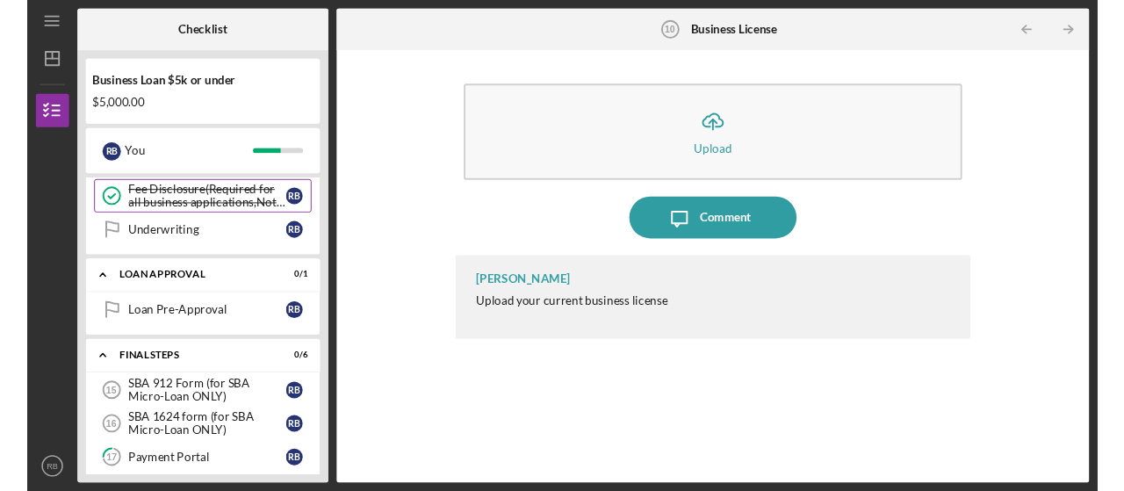
scroll to position [722, 0]
